Goal: Task Accomplishment & Management: Manage account settings

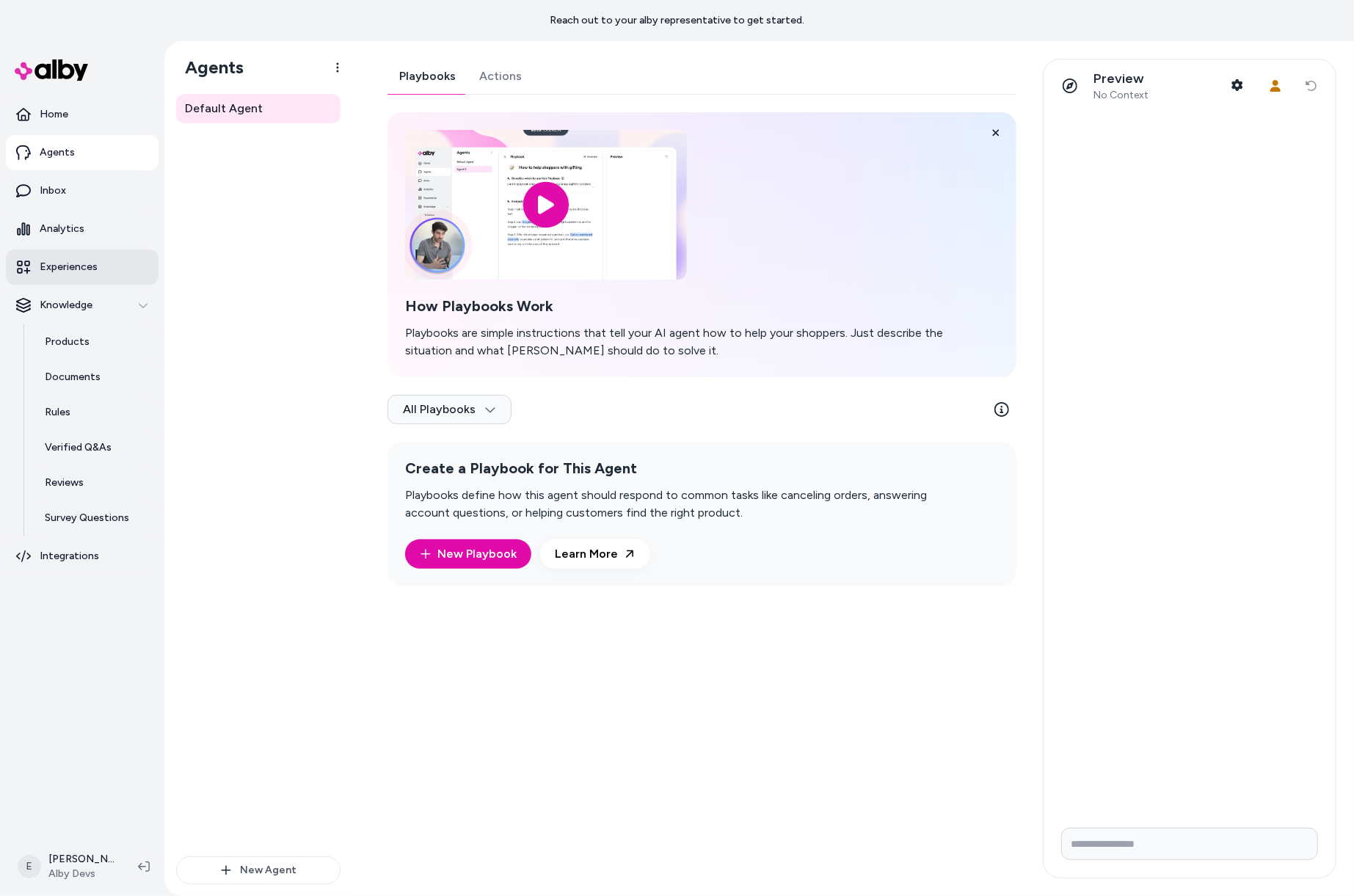
click at [97, 255] on link "Experiences" at bounding box center [82, 267] width 153 height 35
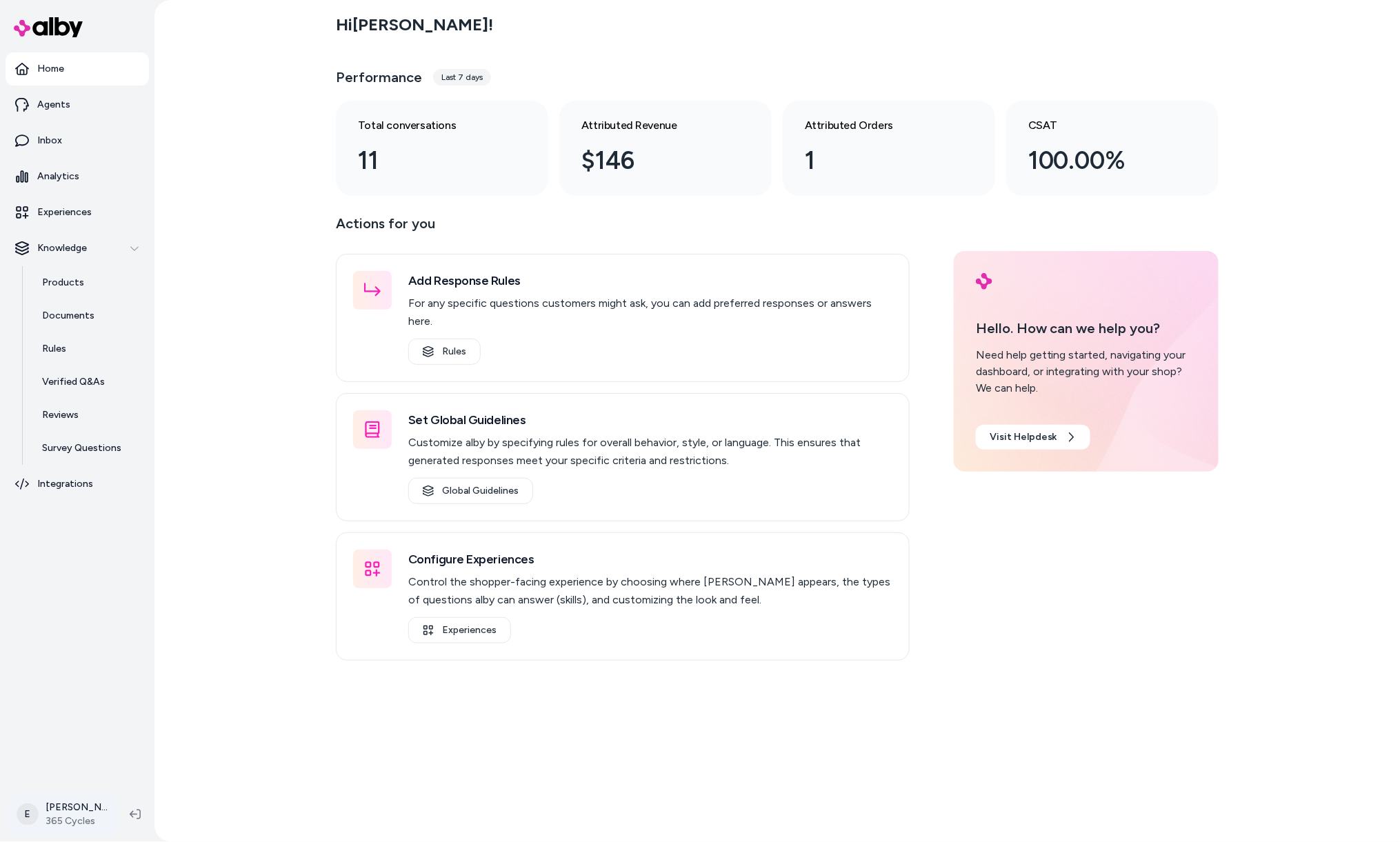
click at [53, 821] on html "Home Agents Inbox Analytics Experiences Knowledge Products Documents Rules Veri…" at bounding box center [700, 421] width 1400 height 842
click at [84, 663] on link "Settings" at bounding box center [103, 657] width 176 height 33
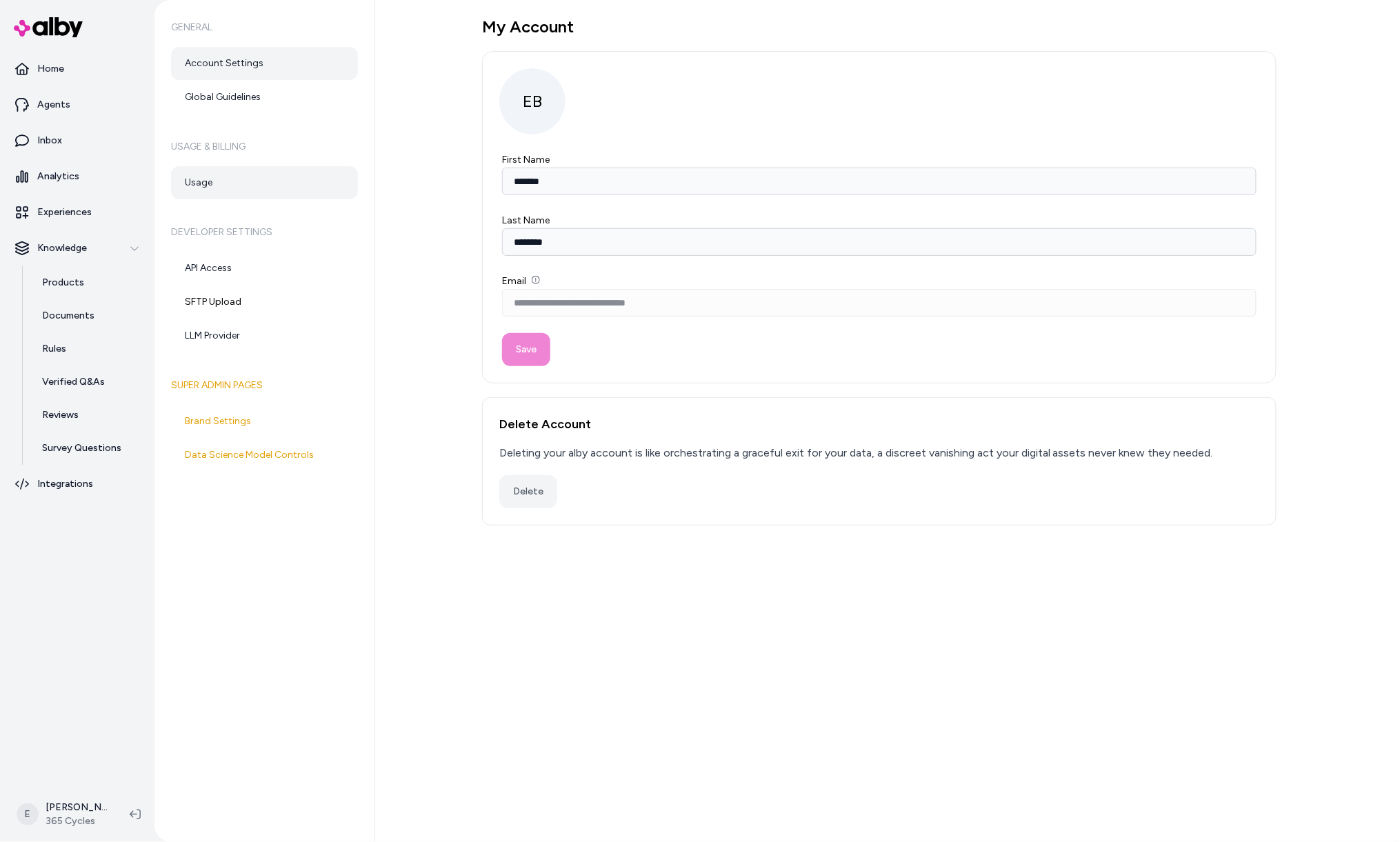
click at [290, 166] on link "Usage" at bounding box center [265, 183] width 187 height 33
